Goal: Transaction & Acquisition: Download file/media

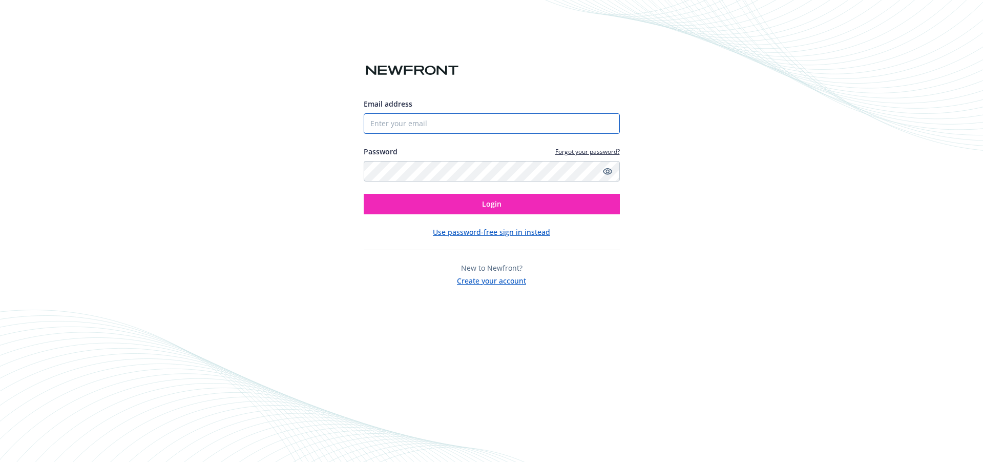
type input "[EMAIL_ADDRESS][DOMAIN_NAME]"
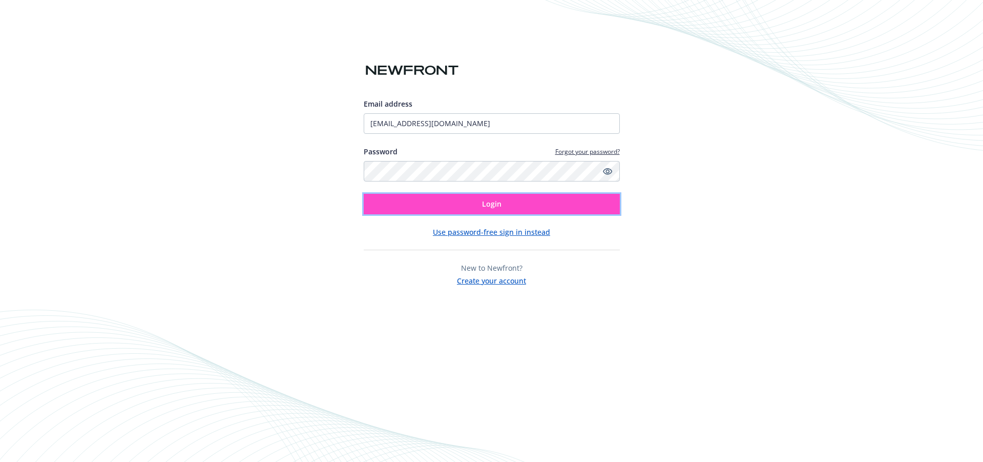
click at [429, 204] on button "Login" at bounding box center [492, 204] width 256 height 20
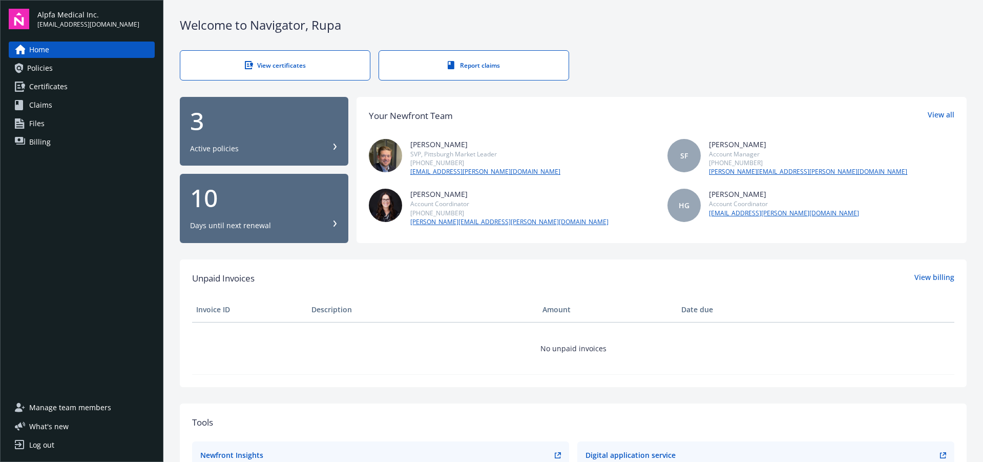
click at [200, 122] on div "3" at bounding box center [264, 121] width 148 height 25
click at [194, 115] on div "3" at bounding box center [264, 121] width 148 height 25
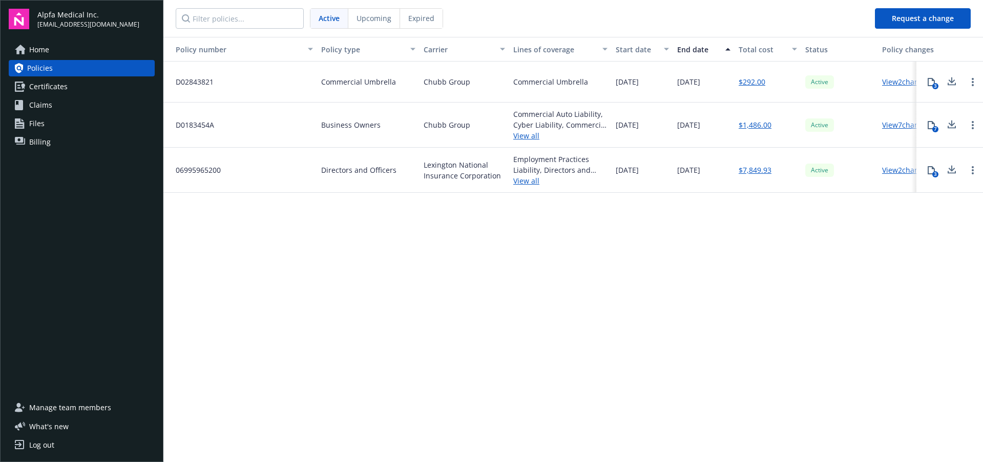
click at [894, 82] on link "View 2 changes" at bounding box center [906, 82] width 49 height 10
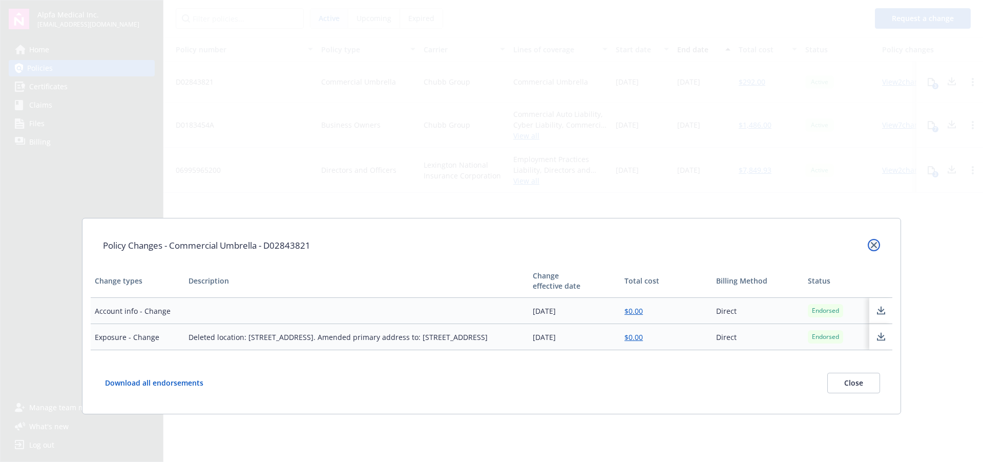
click at [874, 244] on icon "close" at bounding box center [874, 245] width 6 height 6
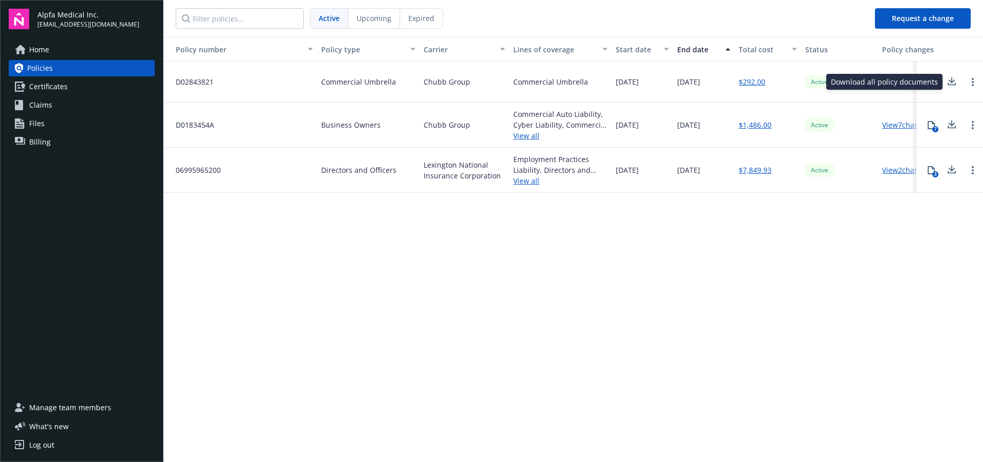
click at [953, 81] on icon at bounding box center [952, 80] width 7 height 6
click at [955, 123] on icon at bounding box center [952, 124] width 12 height 13
